Goal: Information Seeking & Learning: Learn about a topic

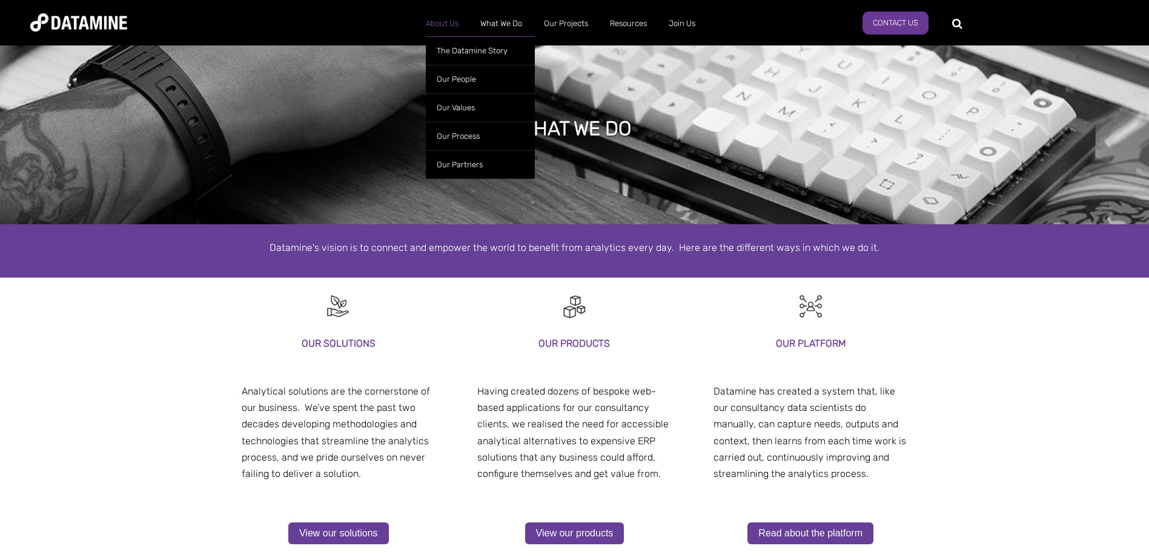
click at [439, 21] on link "About Us" at bounding box center [442, 23] width 55 height 31
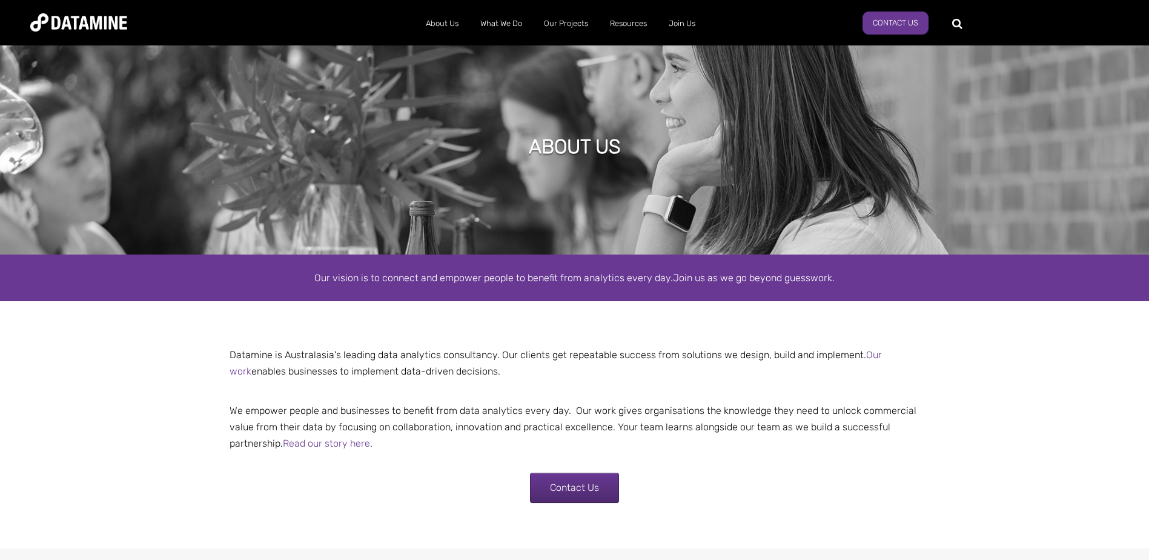
click at [399, 416] on p "We empower people and businesses to benefit from data analytics every day. Our …" at bounding box center [574, 419] width 709 height 66
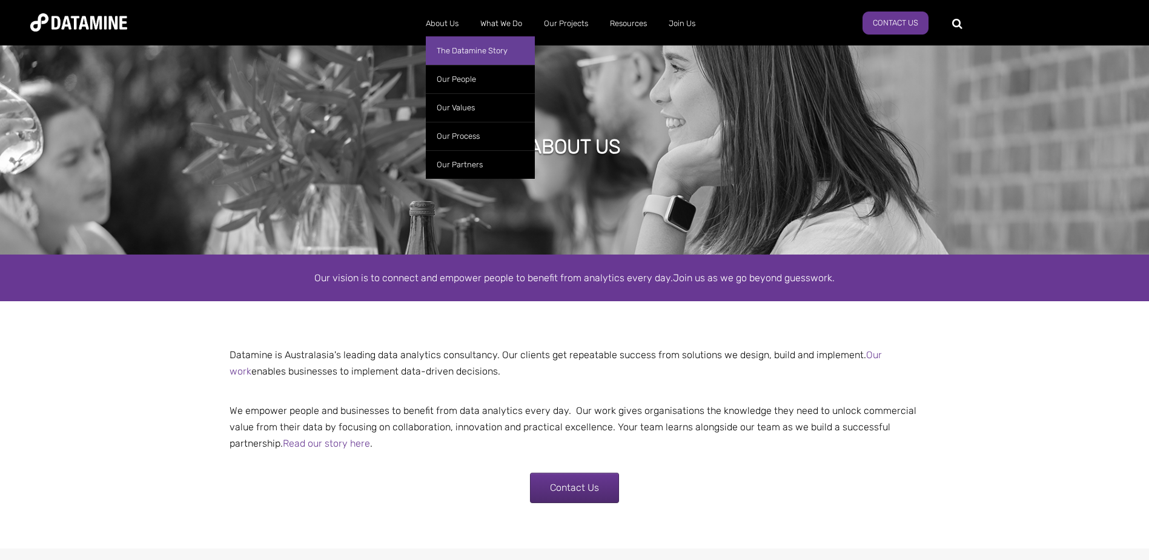
click at [455, 45] on link "The Datamine Story" at bounding box center [480, 50] width 109 height 28
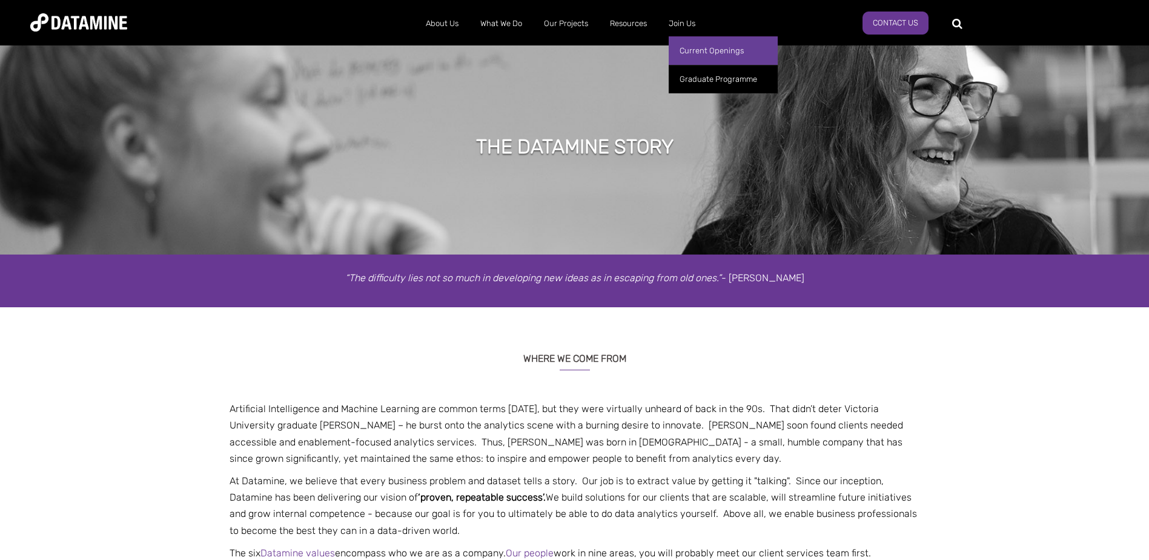
click at [690, 46] on link "Current Openings" at bounding box center [723, 50] width 109 height 28
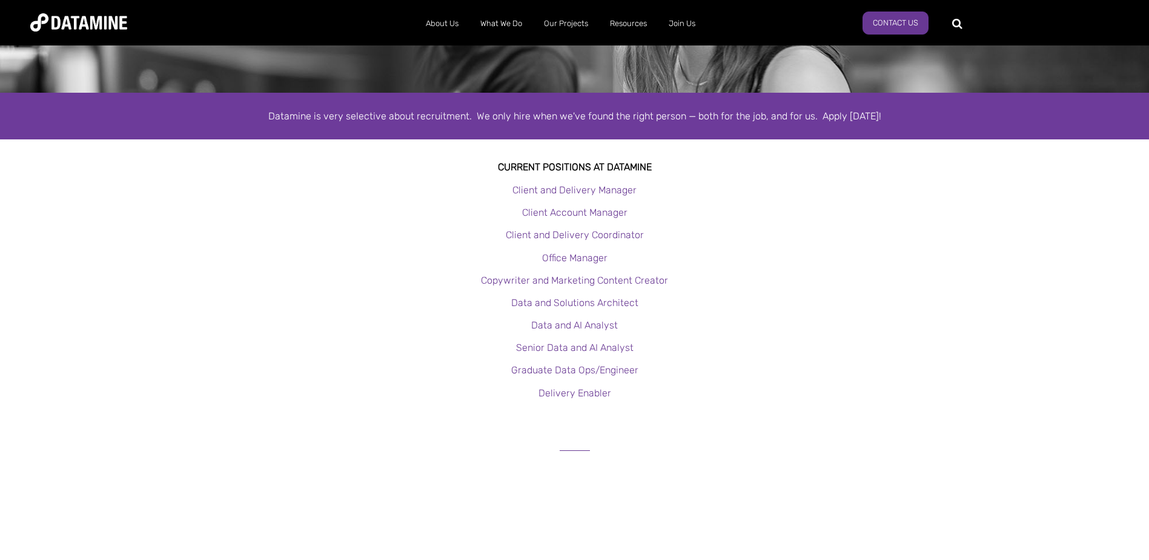
scroll to position [182, 0]
